Goal: Task Accomplishment & Management: Complete application form

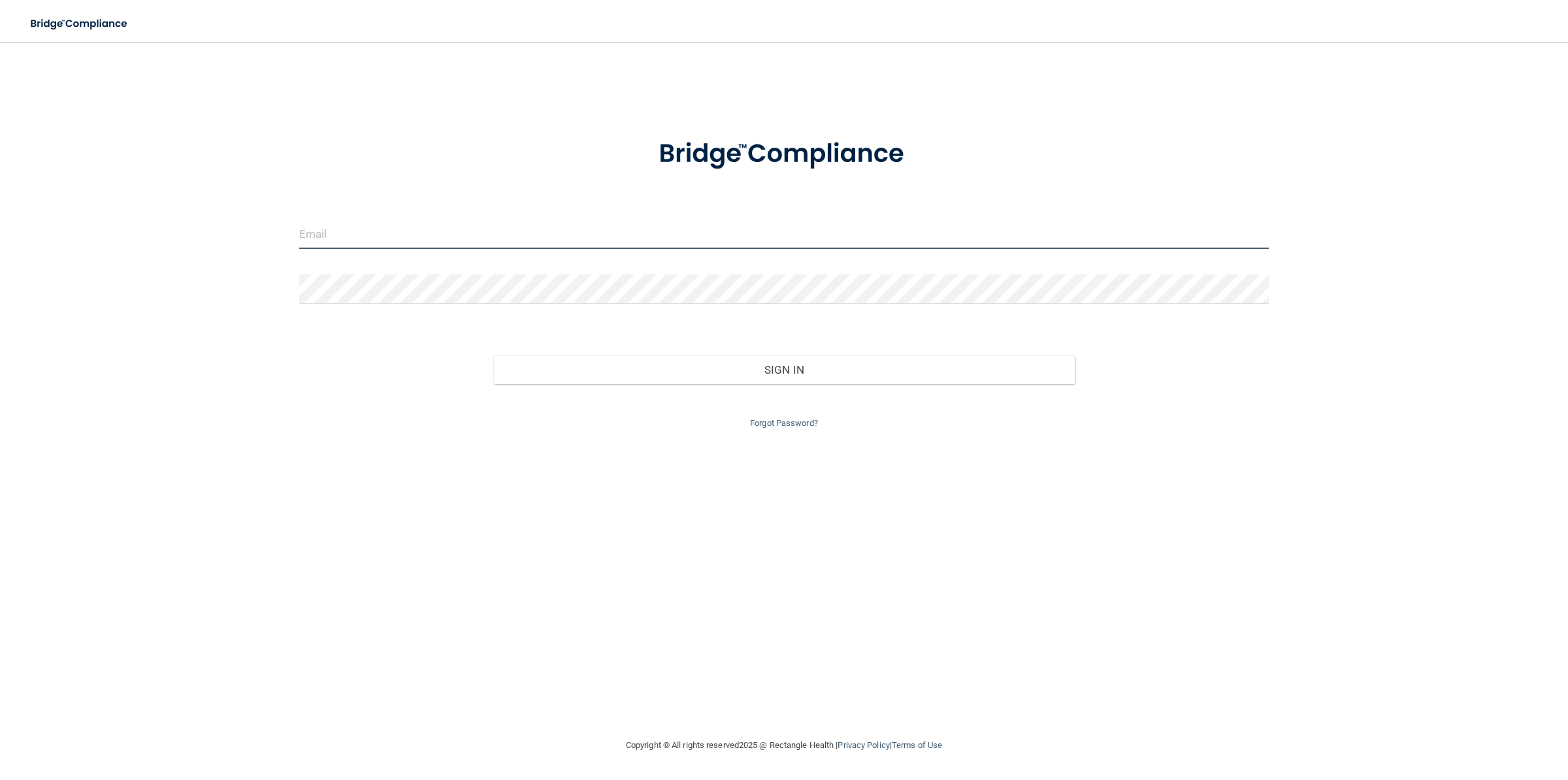
click at [700, 225] on input "email" at bounding box center [784, 234] width 970 height 29
type input "[DOMAIN_NAME][EMAIL_ADDRESS][DOMAIN_NAME]"
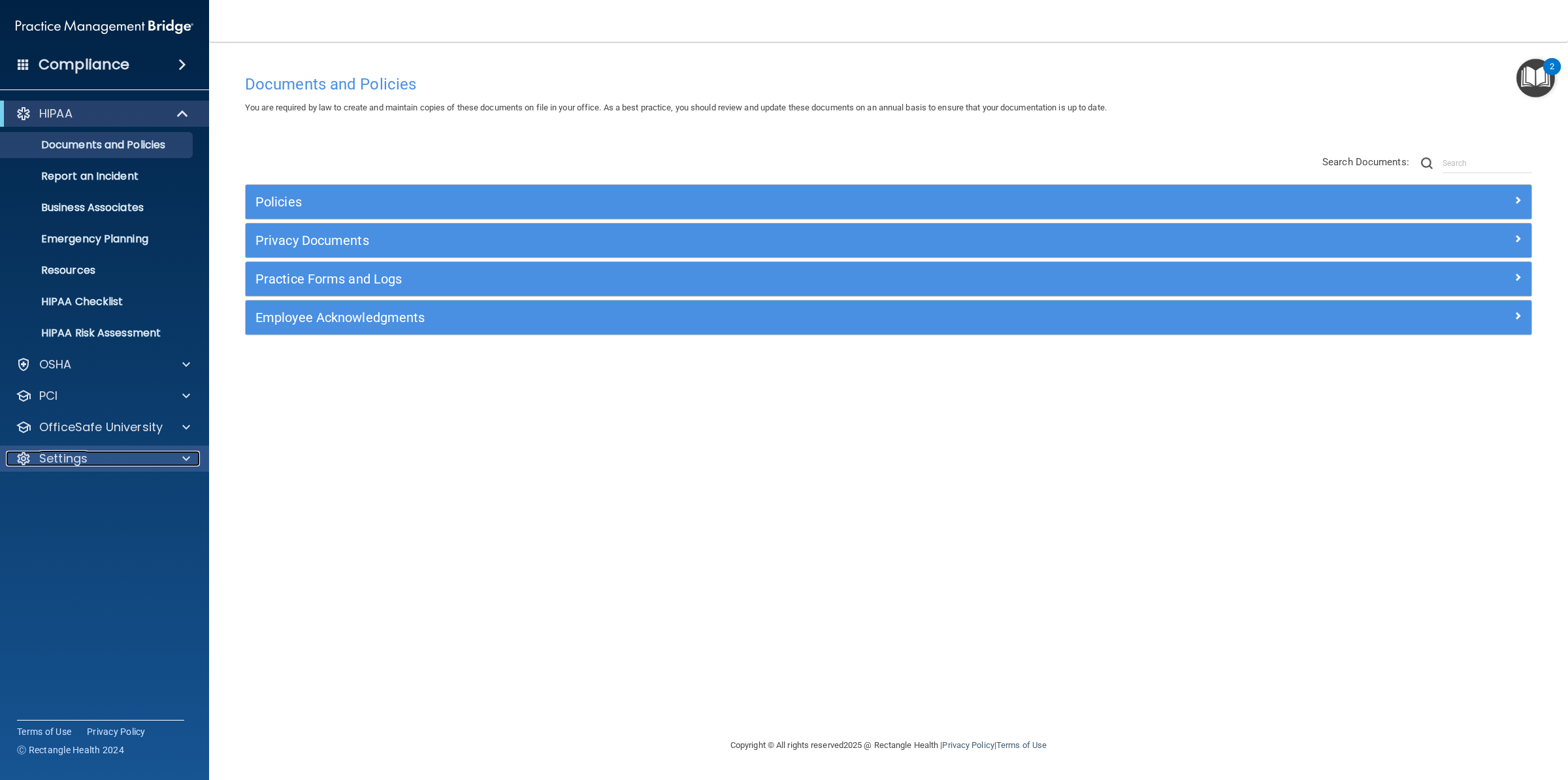
click at [110, 452] on div "Settings" at bounding box center [87, 458] width 162 height 16
click at [71, 520] on p "My Users" at bounding box center [97, 521] width 178 height 13
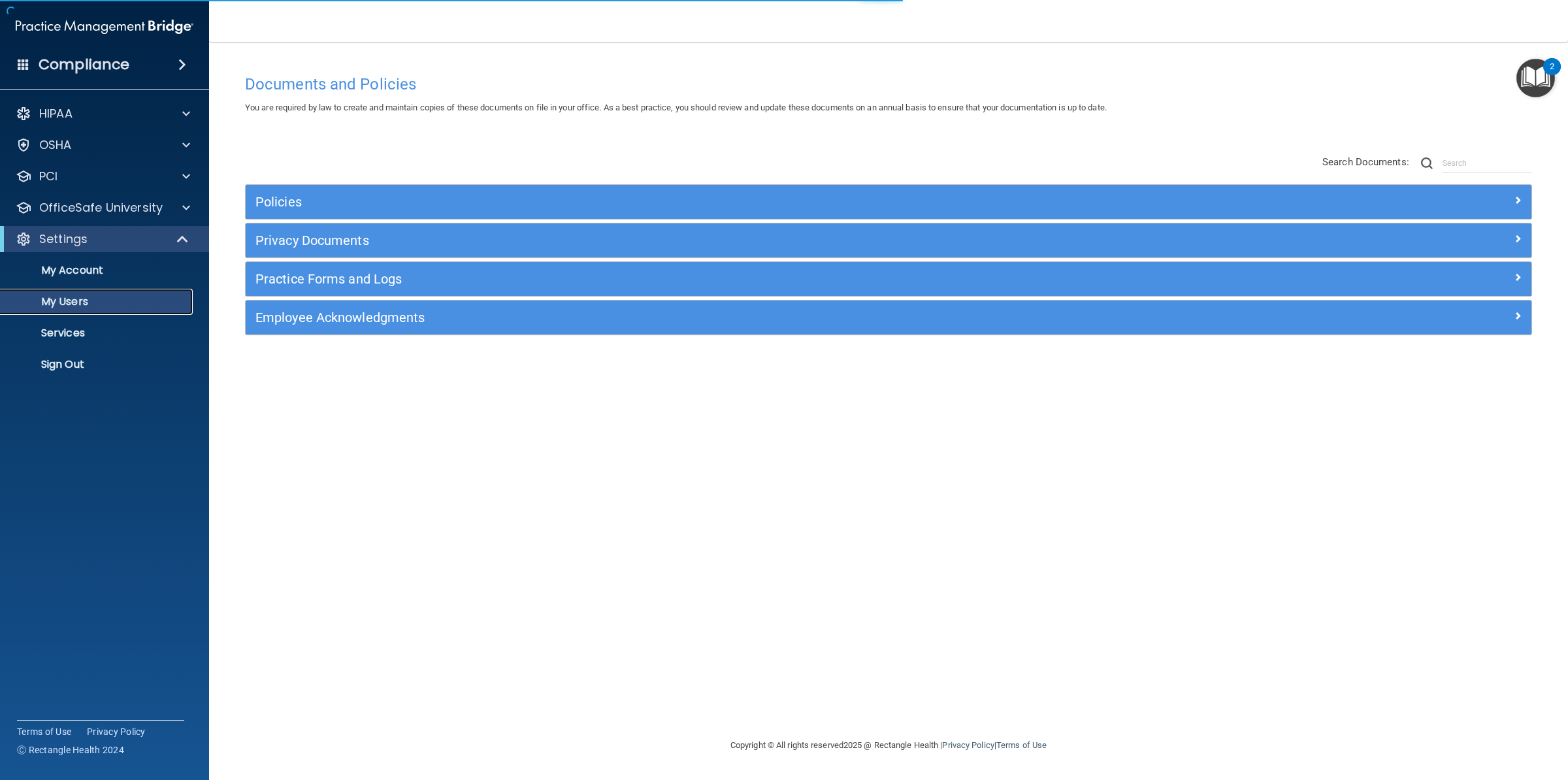
select select "20"
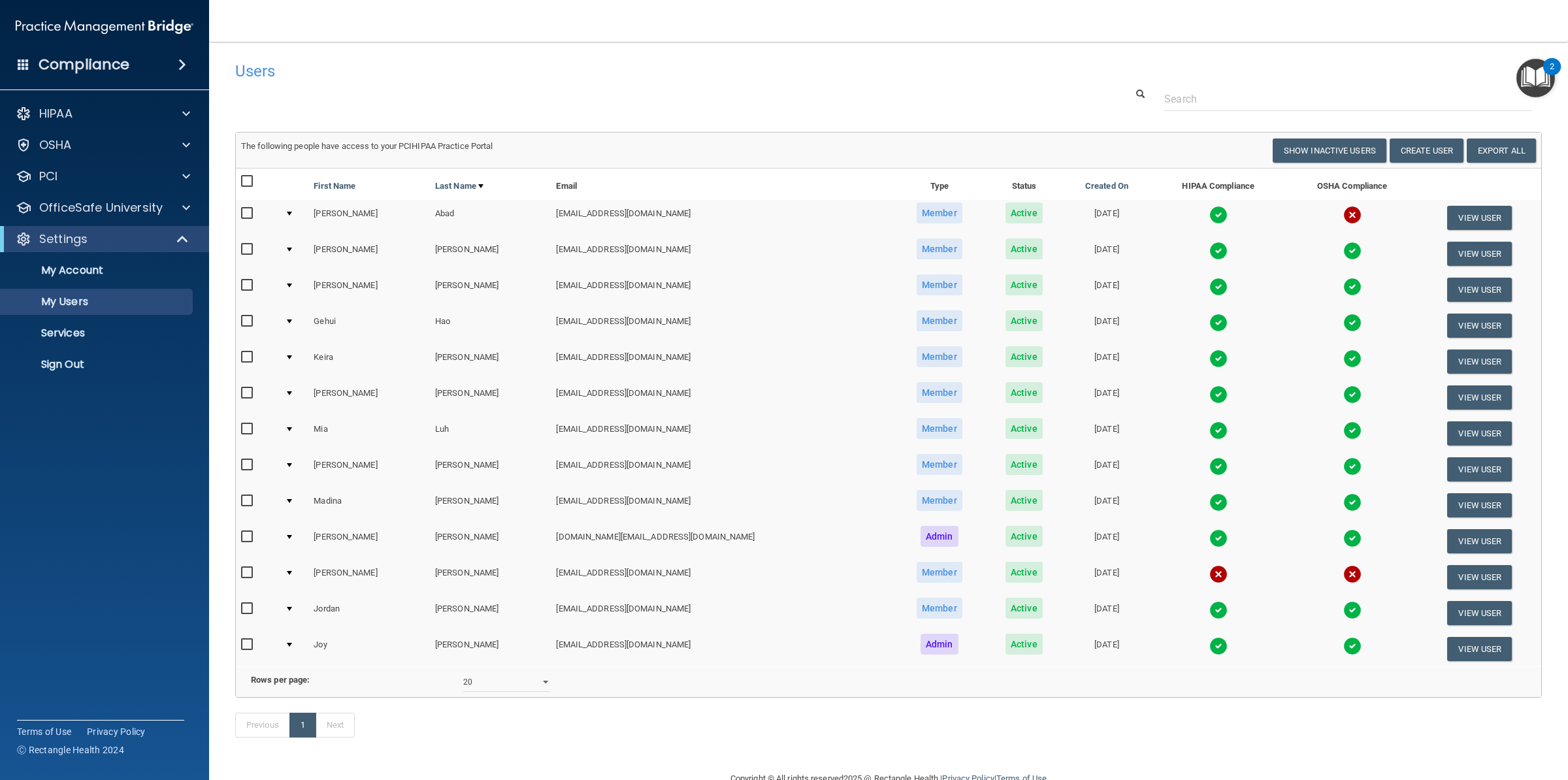
click at [1343, 215] on img at bounding box center [1352, 215] width 18 height 18
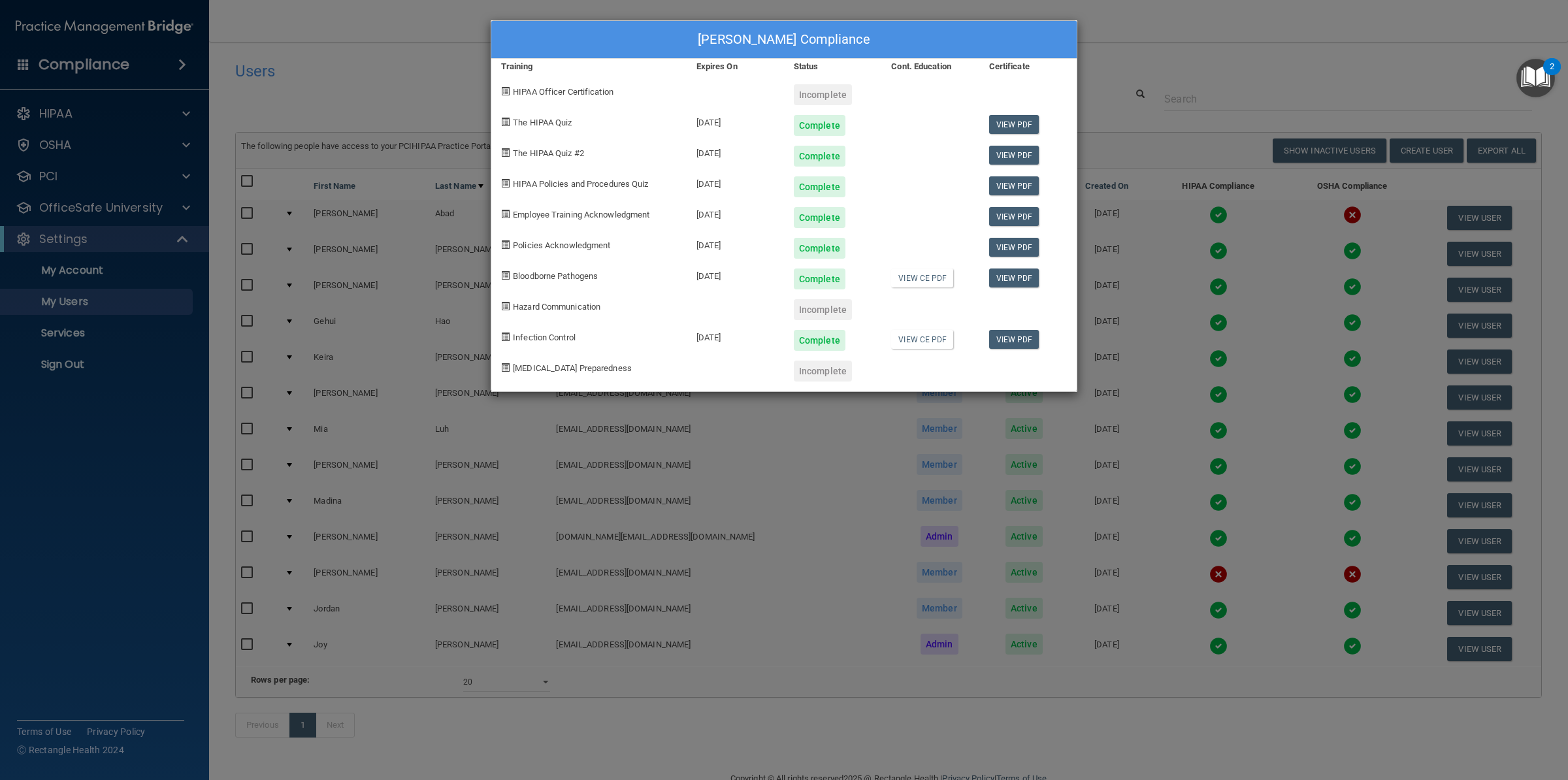
click at [1212, 65] on div "[PERSON_NAME] Compliance Training Expires On Status Cont. Education Certificate…" at bounding box center [784, 390] width 1568 height 780
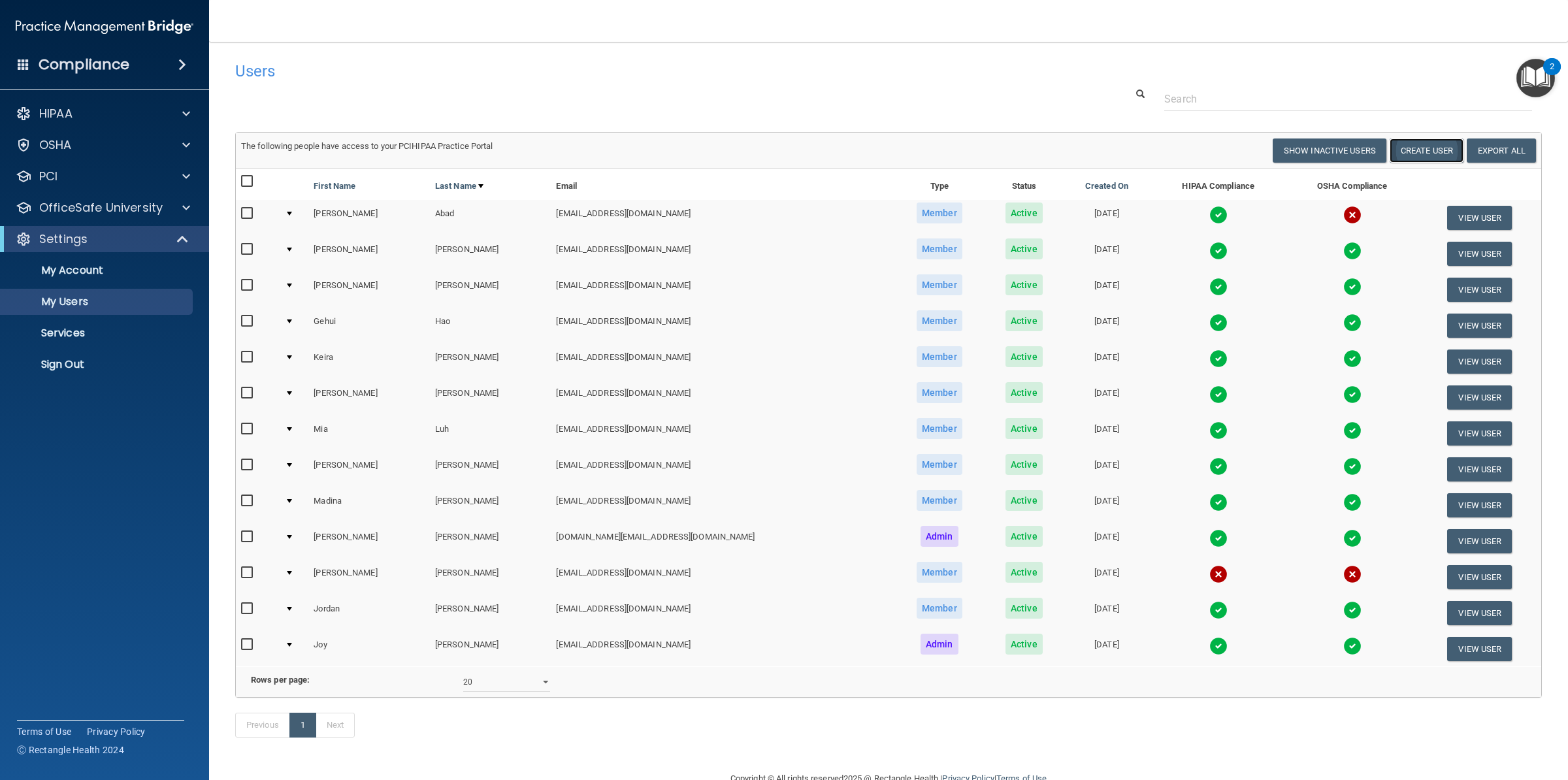
click at [1395, 153] on button "Create User" at bounding box center [1427, 150] width 74 height 24
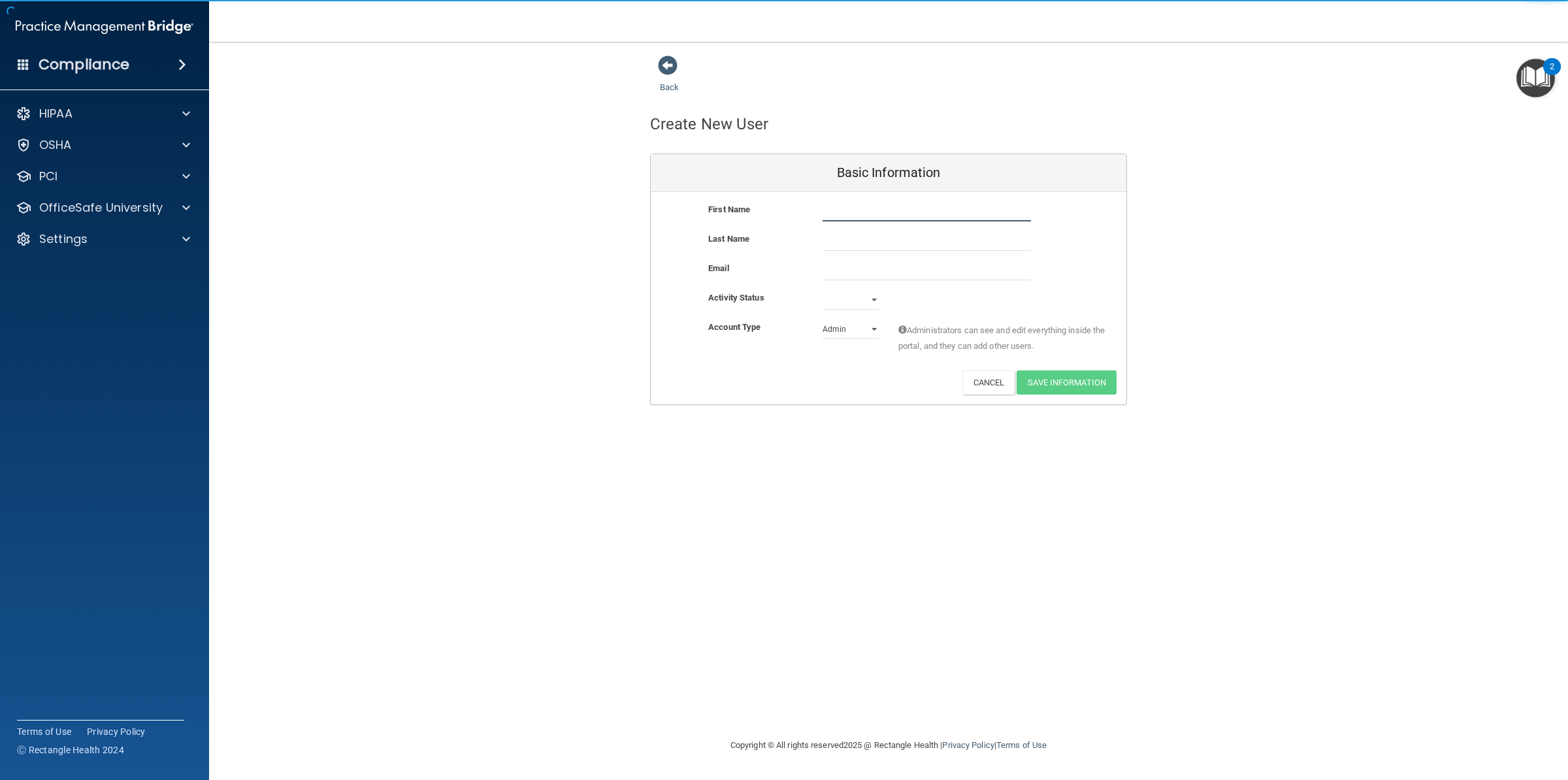
click at [833, 207] on input "text" at bounding box center [926, 212] width 208 height 20
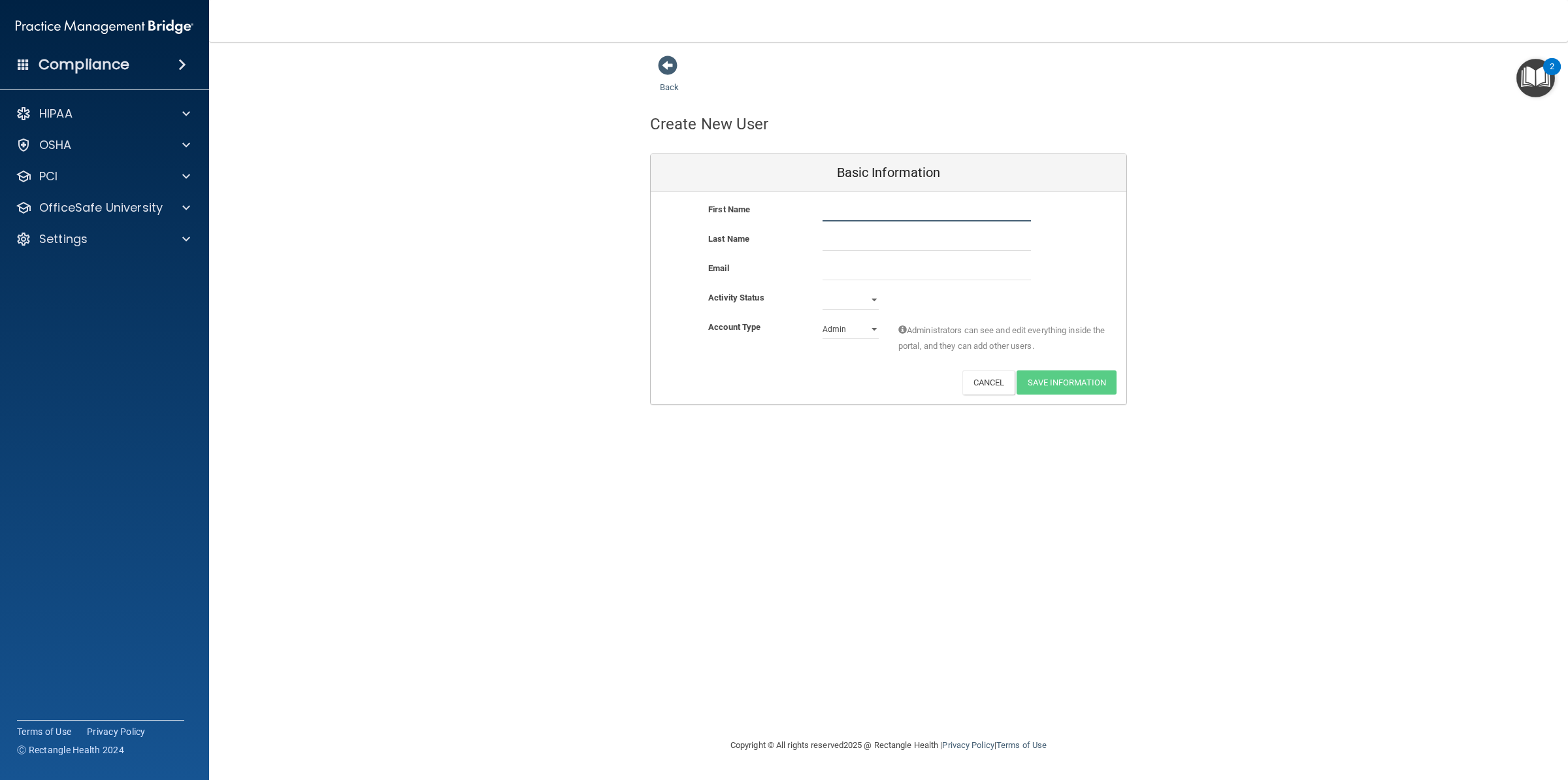
click at [833, 207] on input "text" at bounding box center [926, 212] width 208 height 20
type input "Lidiane"
type input "[PERSON_NAME]"
paste input "[EMAIL_ADDRESS][DOMAIN_NAME]"
type input "[EMAIL_ADDRESS][DOMAIN_NAME]"
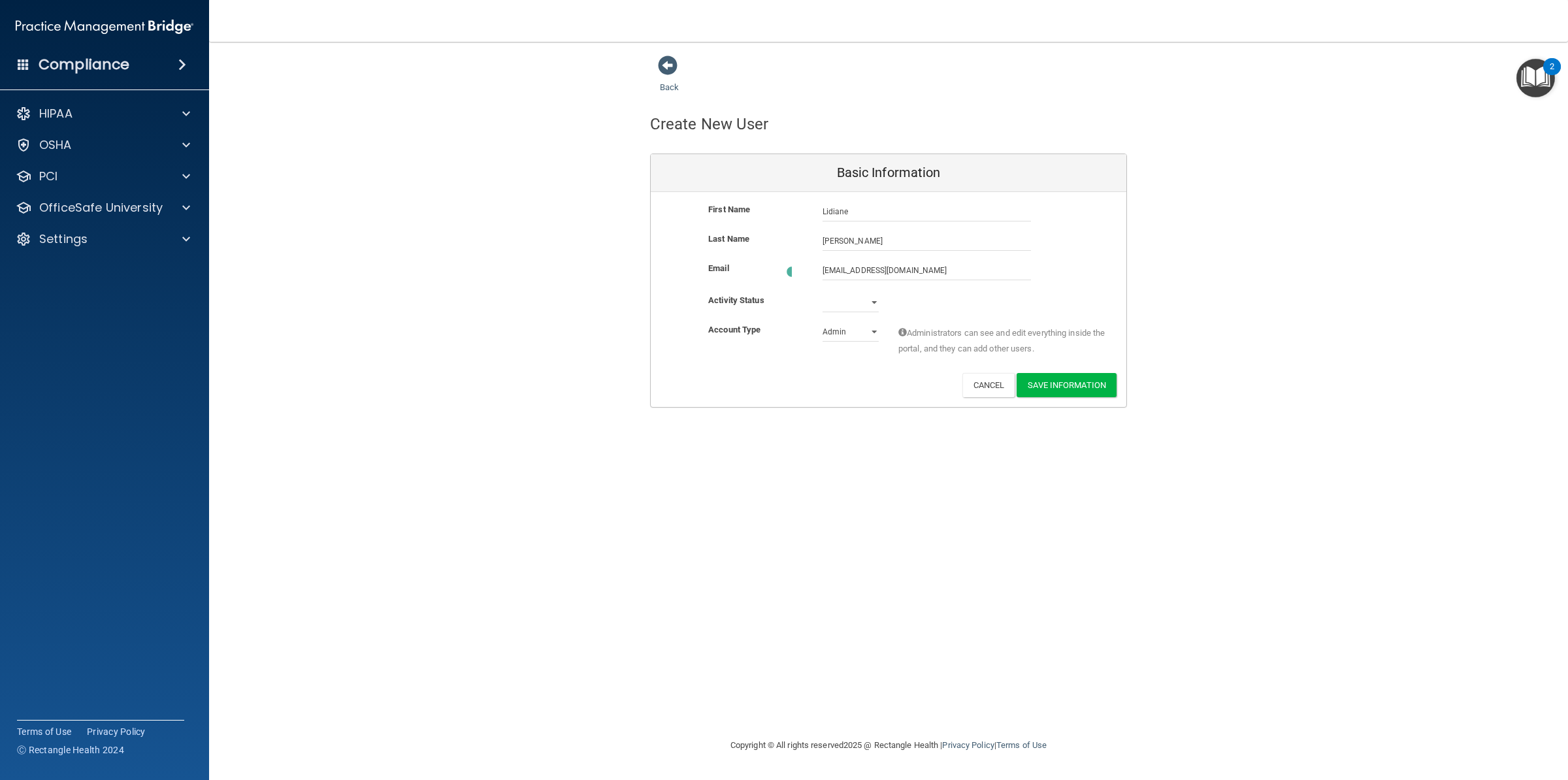
click at [1164, 297] on div "Back Create New User Basic Information First Name [PERSON_NAME] Last Name [PERS…" at bounding box center [888, 231] width 1306 height 352
click at [822, 290] on select "Active Inactive" at bounding box center [850, 300] width 56 height 20
select select "active"
click option "Active" at bounding box center [0, 0] width 0 height 0
click at [822, 319] on select "Admin Member" at bounding box center [850, 329] width 56 height 20
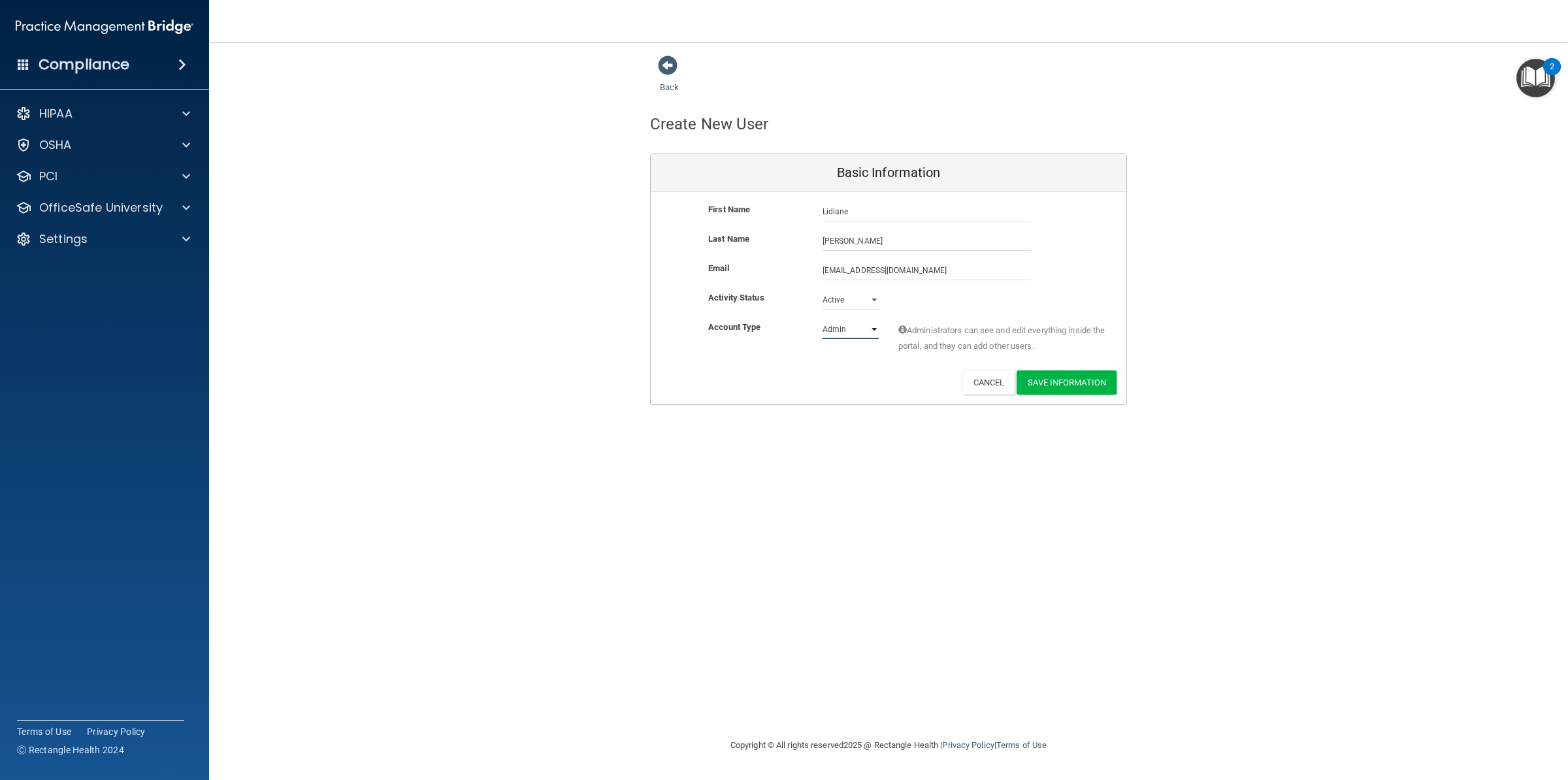
select select "practice_member"
click option "Member" at bounding box center [0, 0] width 0 height 0
click at [1067, 384] on button "Save Information" at bounding box center [1066, 382] width 100 height 24
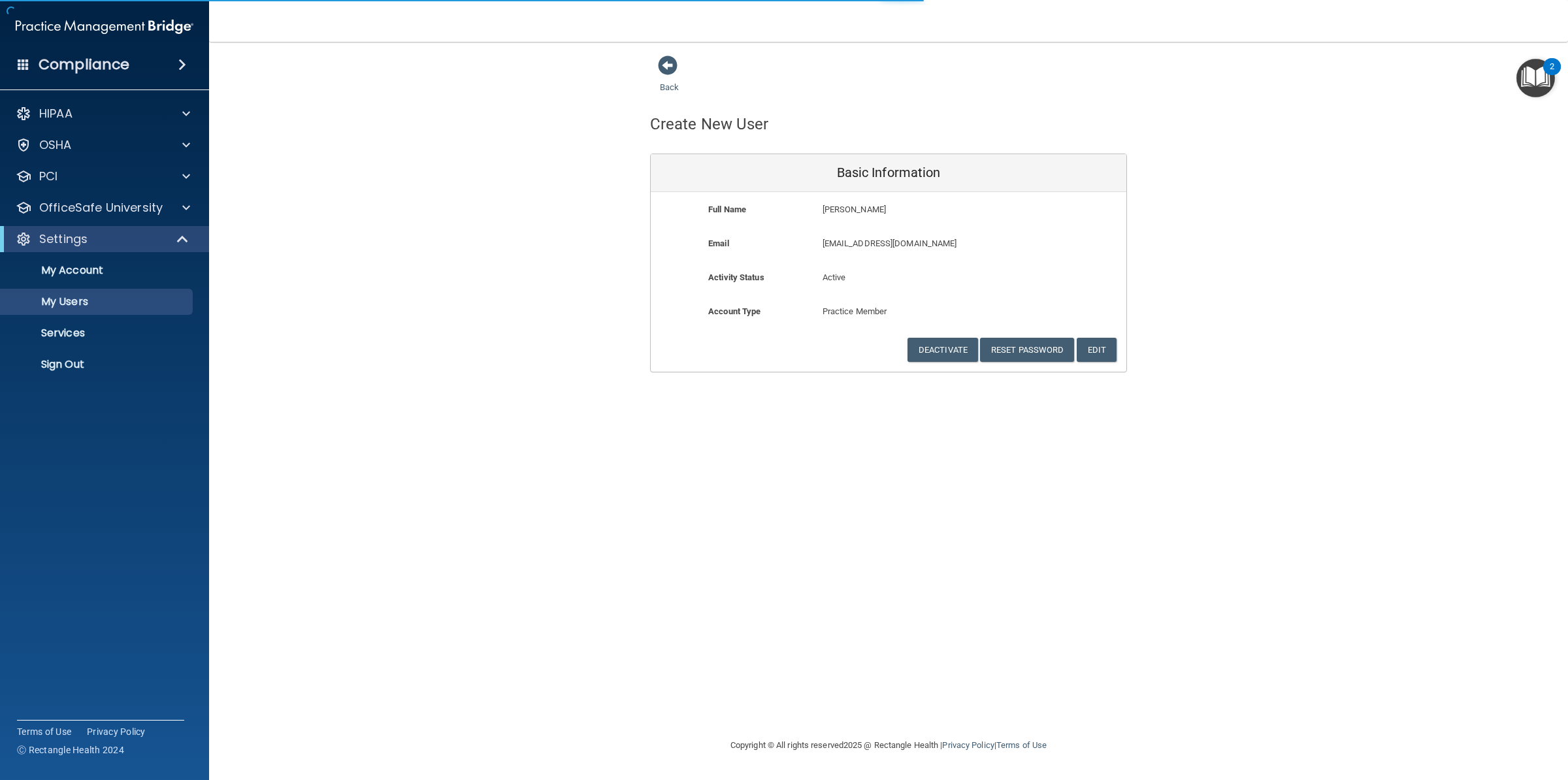
select select "20"
